Goal: Task Accomplishment & Management: Manage account settings

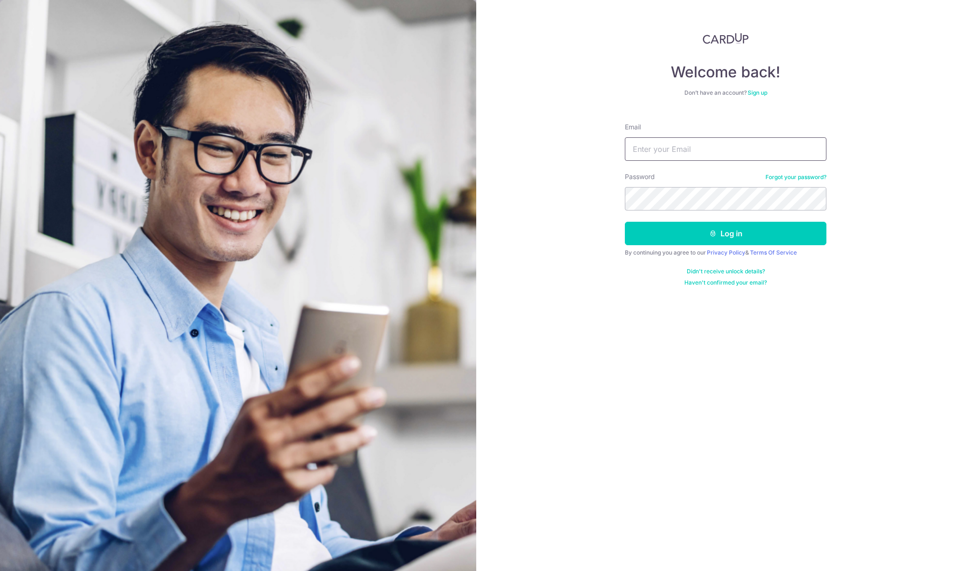
type input "[EMAIL_ADDRESS][DOMAIN_NAME]"
click at [718, 231] on button "Log in" at bounding box center [725, 233] width 201 height 23
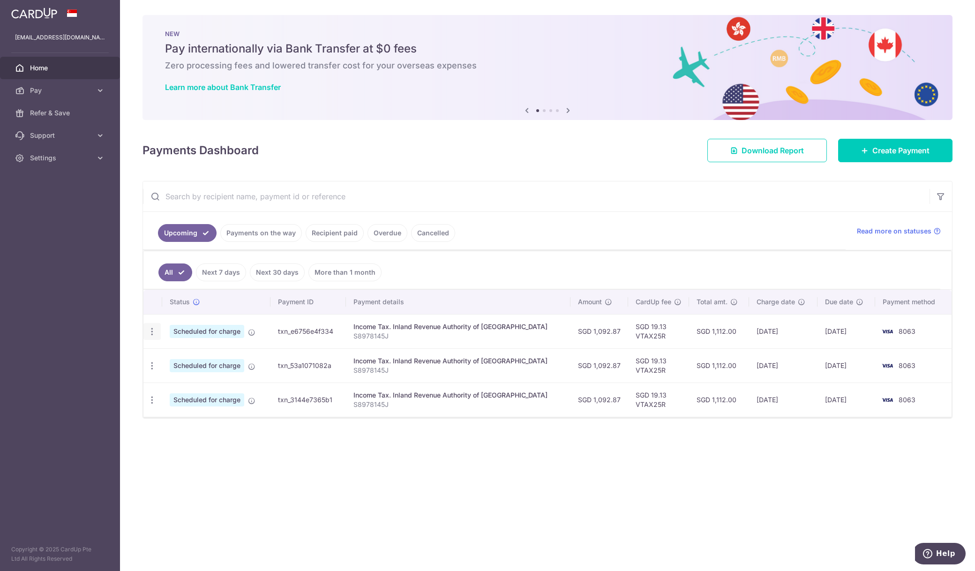
click at [151, 332] on icon "button" at bounding box center [152, 332] width 10 height 10
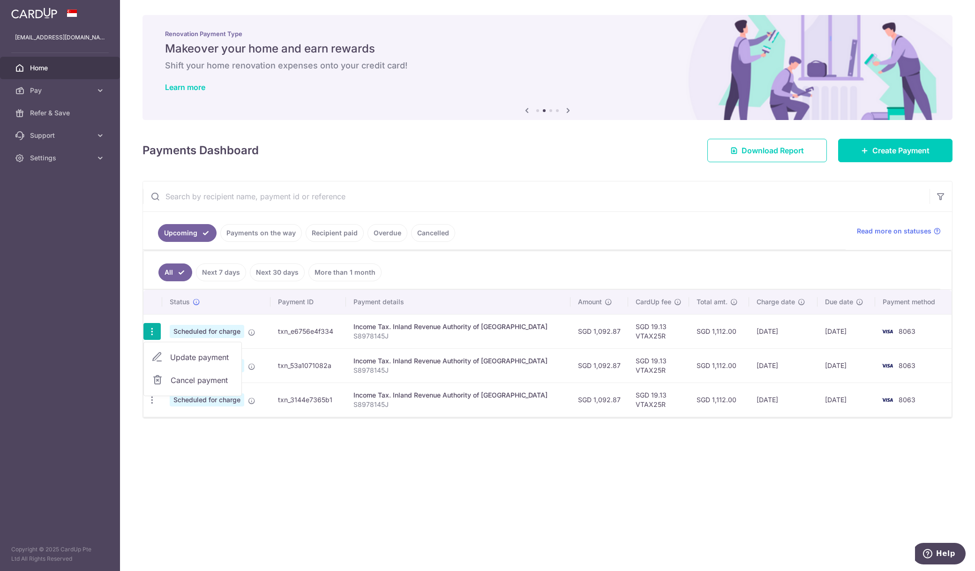
click at [213, 378] on span "Cancel payment" at bounding box center [202, 379] width 63 height 11
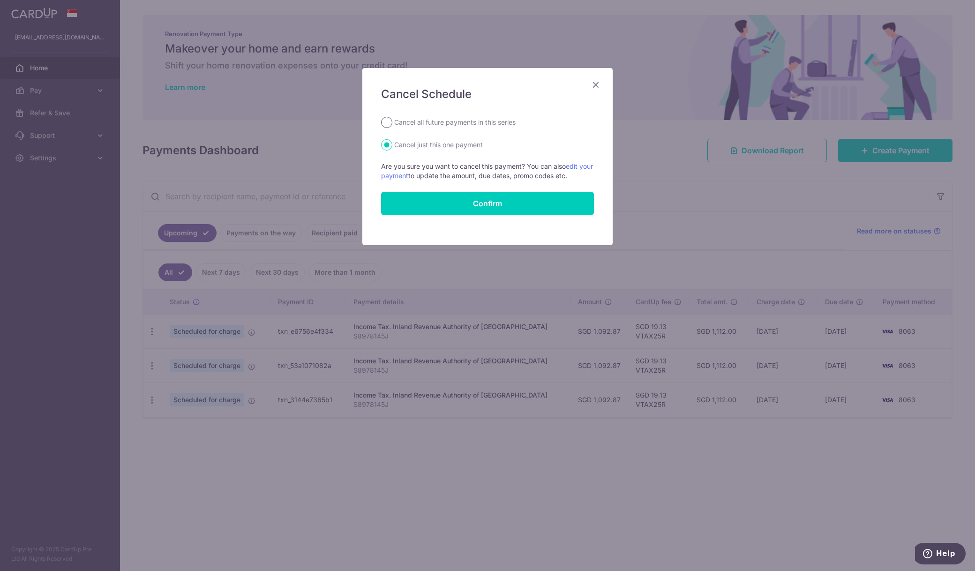
click at [386, 121] on input "Cancel all future payments in this series" at bounding box center [386, 122] width 11 height 11
radio input "true"
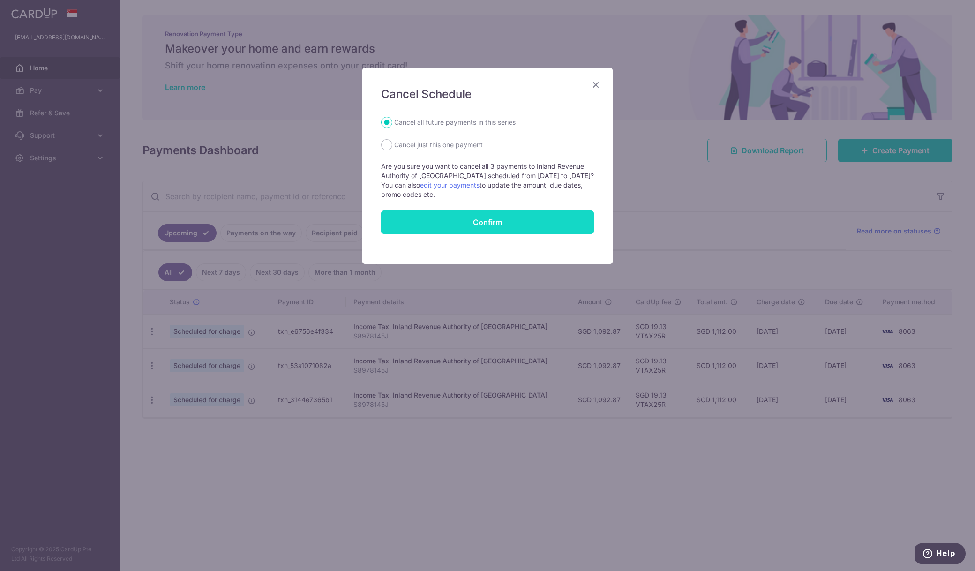
click at [463, 222] on button "Confirm" at bounding box center [487, 221] width 213 height 23
